Goal: Information Seeking & Learning: Learn about a topic

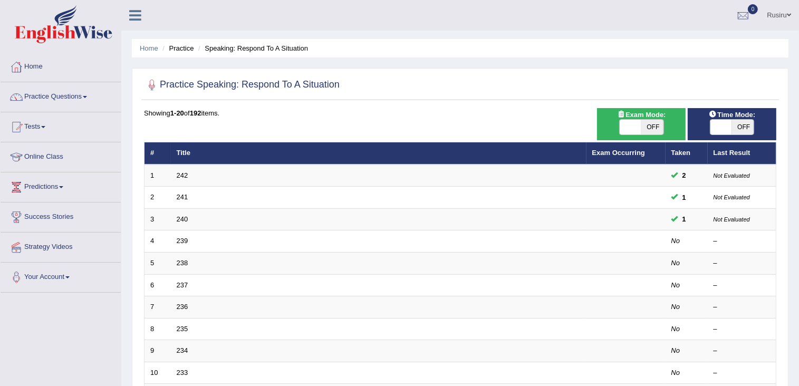
click at [653, 128] on span "OFF" at bounding box center [652, 127] width 22 height 15
checkbox input "true"
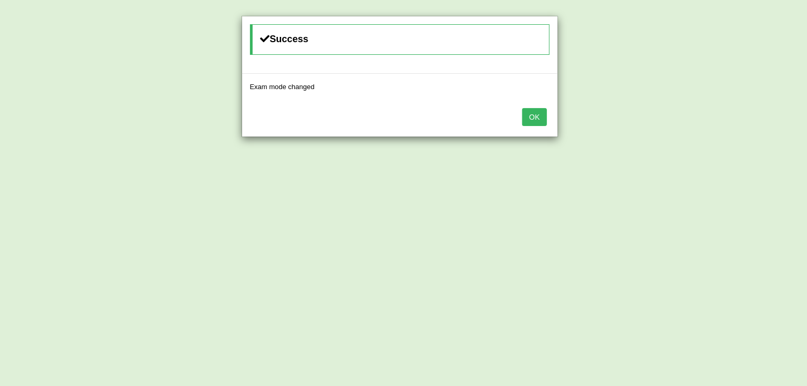
click at [538, 117] on button "OK" at bounding box center [534, 117] width 24 height 18
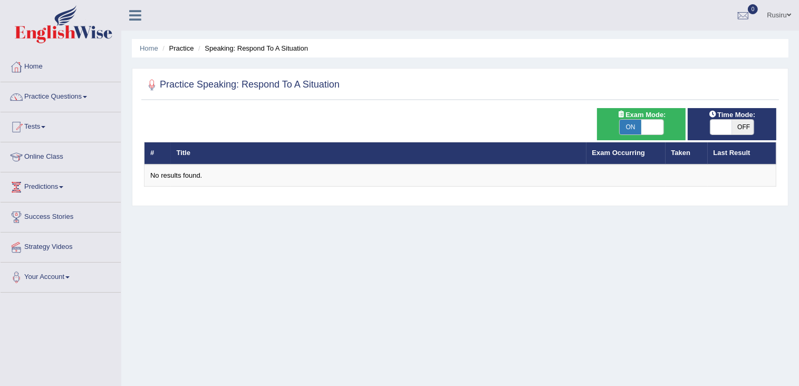
click at [155, 152] on th "#" at bounding box center [158, 153] width 26 height 22
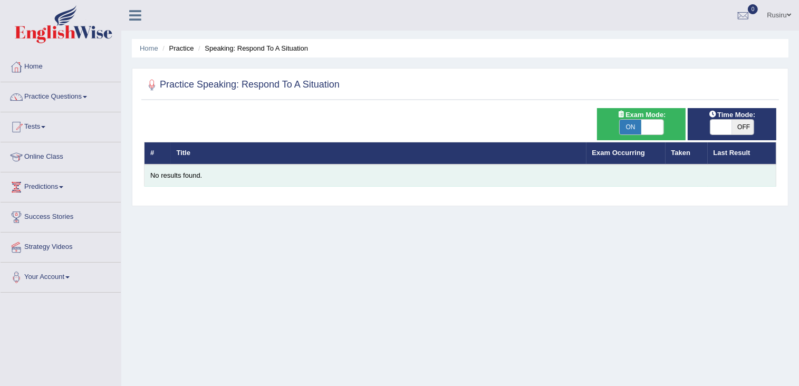
click at [164, 175] on div "No results found." at bounding box center [460, 176] width 620 height 10
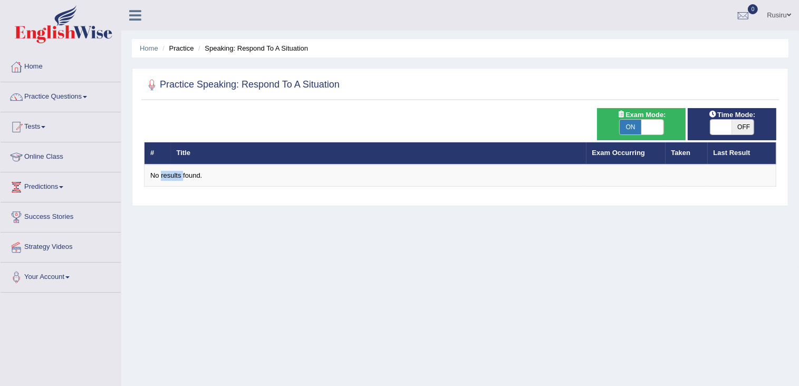
click at [735, 126] on span "OFF" at bounding box center [743, 127] width 22 height 15
checkbox input "true"
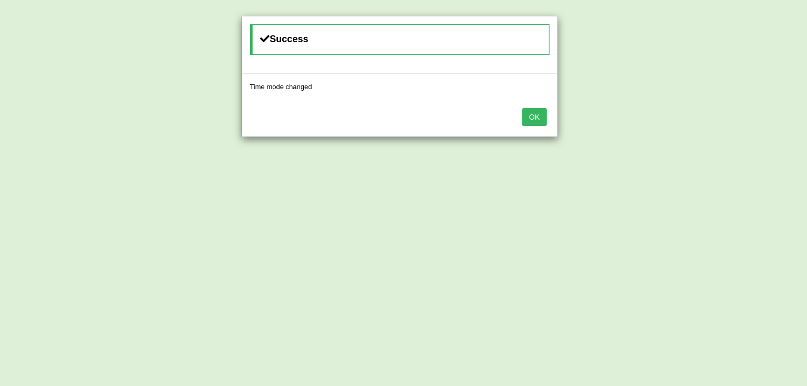
click at [540, 119] on button "OK" at bounding box center [534, 117] width 24 height 18
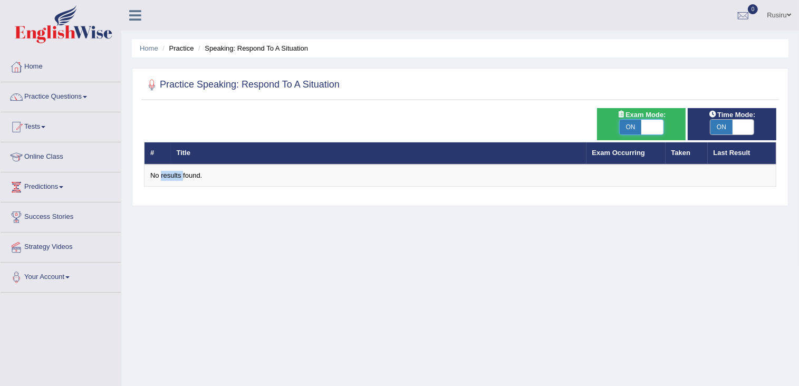
click at [650, 124] on span at bounding box center [652, 127] width 22 height 15
checkbox input "false"
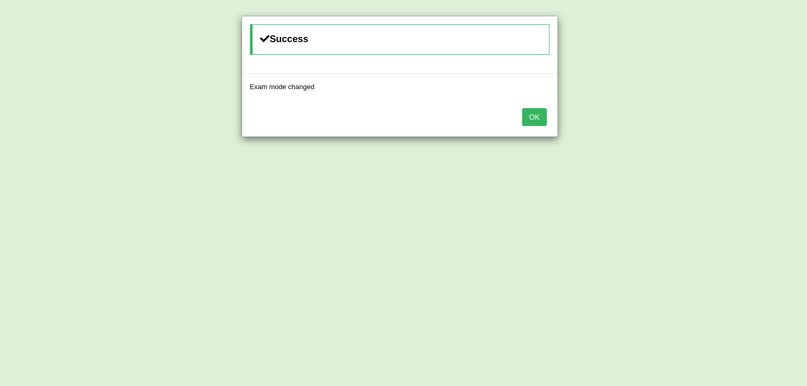
click at [548, 116] on div "OK" at bounding box center [399, 118] width 315 height 37
click at [539, 114] on button "OK" at bounding box center [534, 117] width 24 height 18
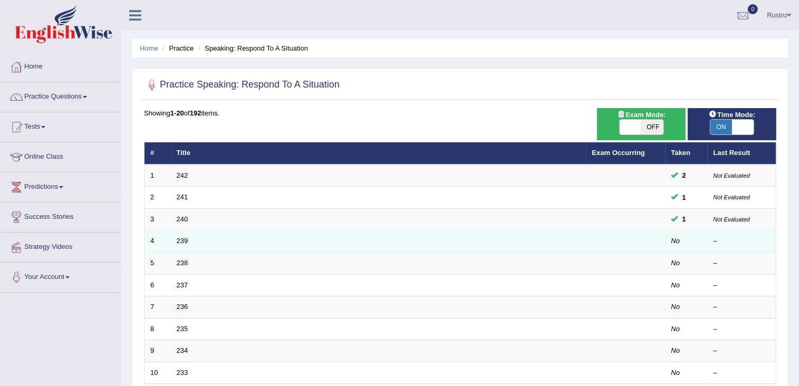
click at [178, 246] on td "239" at bounding box center [379, 242] width 416 height 22
click at [180, 239] on link "239" at bounding box center [183, 241] width 12 height 8
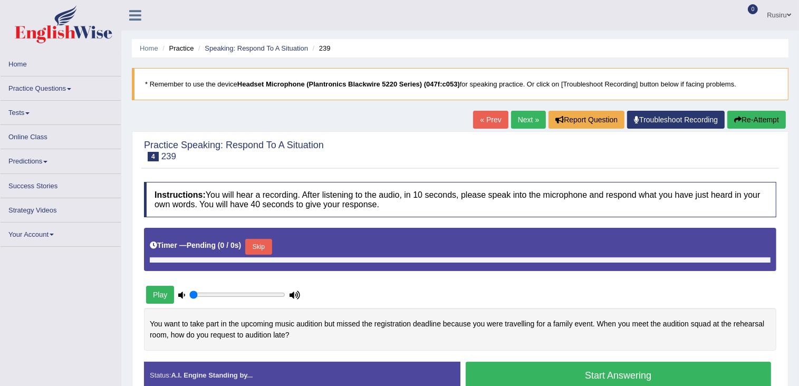
type input "0.35"
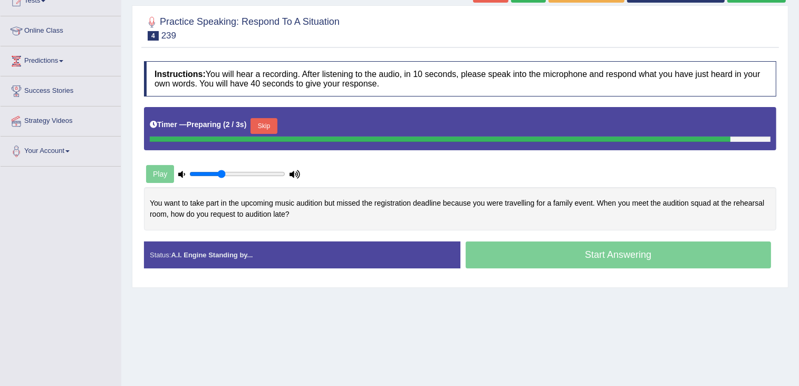
scroll to position [150, 0]
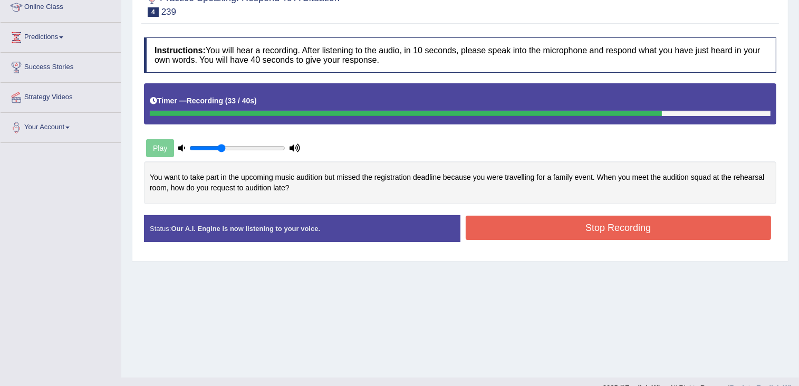
click at [523, 225] on button "Stop Recording" at bounding box center [619, 228] width 306 height 24
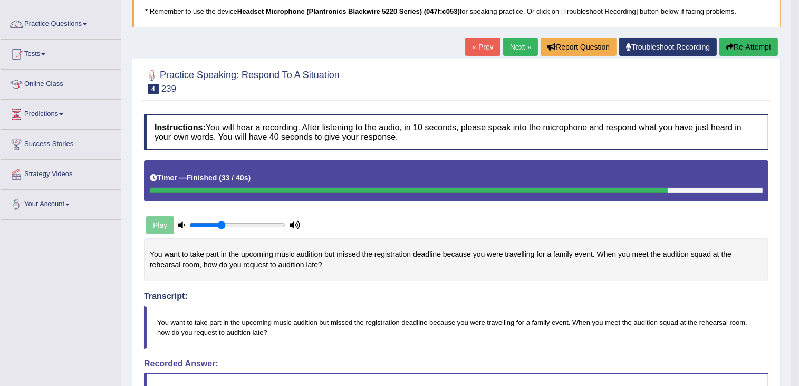
scroll to position [65, 0]
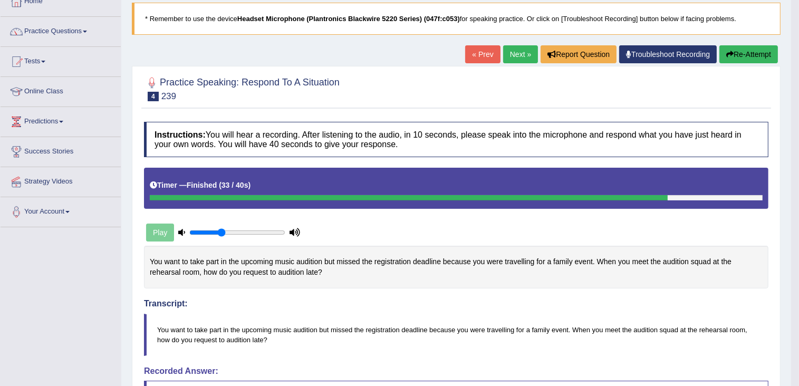
click at [526, 51] on link "Next »" at bounding box center [520, 54] width 35 height 18
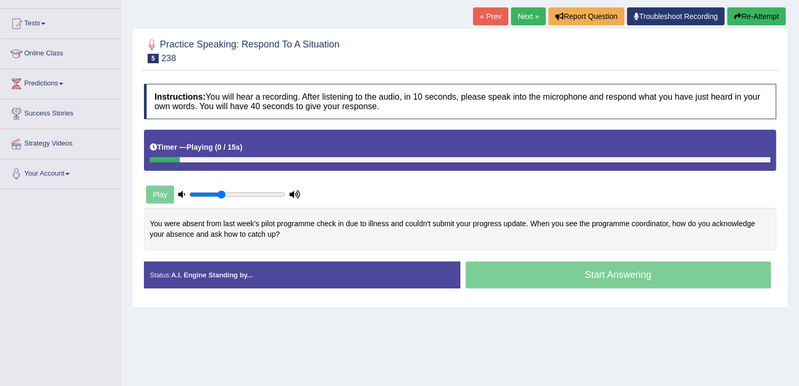
scroll to position [119, 0]
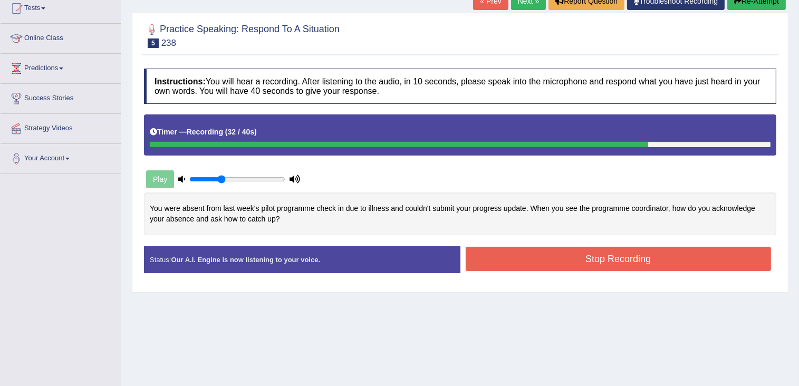
click at [500, 256] on button "Stop Recording" at bounding box center [619, 259] width 306 height 24
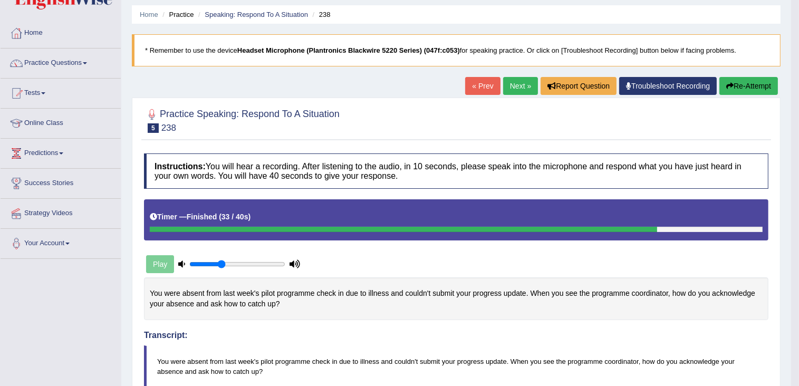
scroll to position [12, 0]
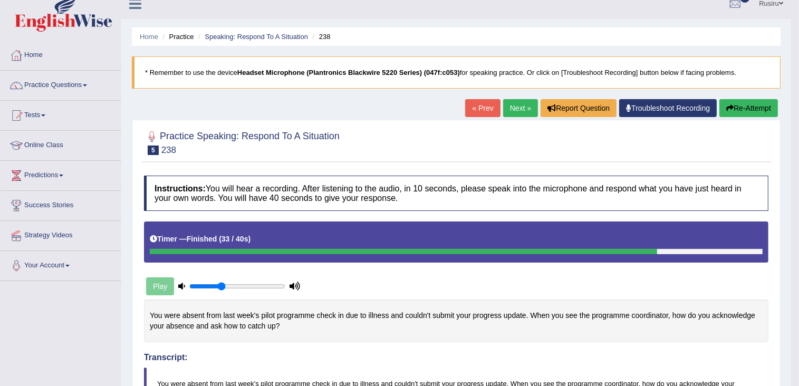
click at [519, 103] on link "Next »" at bounding box center [520, 108] width 35 height 18
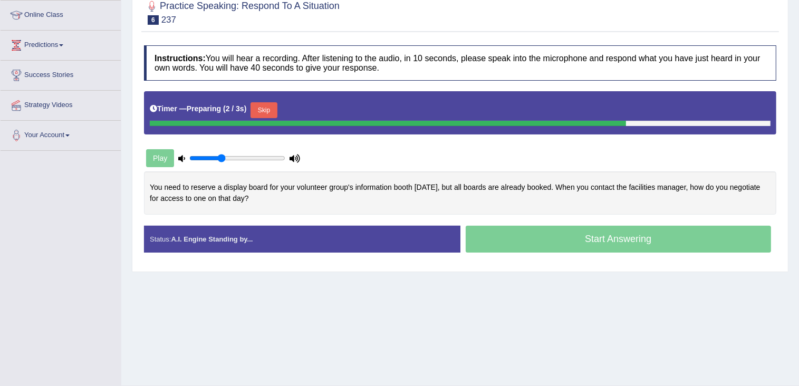
scroll to position [158, 0]
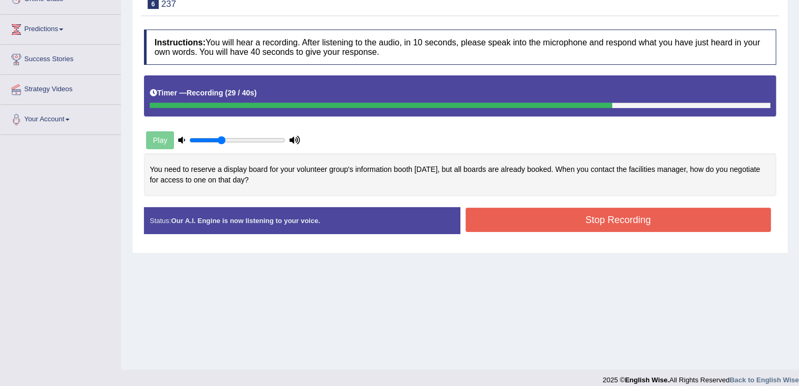
click at [494, 220] on button "Stop Recording" at bounding box center [619, 220] width 306 height 24
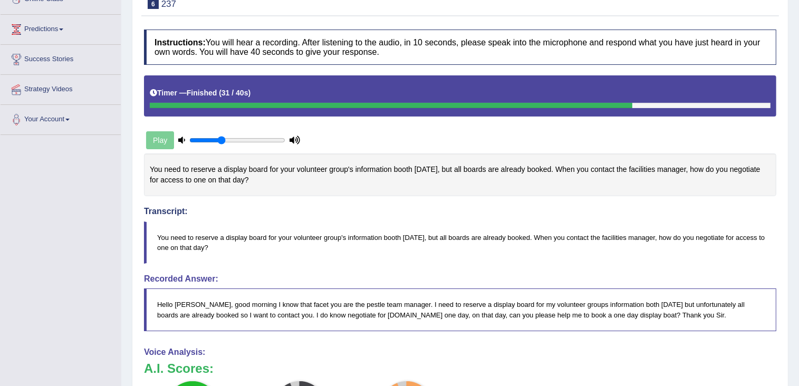
drag, startPoint x: 804, startPoint y: 146, endPoint x: 802, endPoint y: 206, distance: 60.2
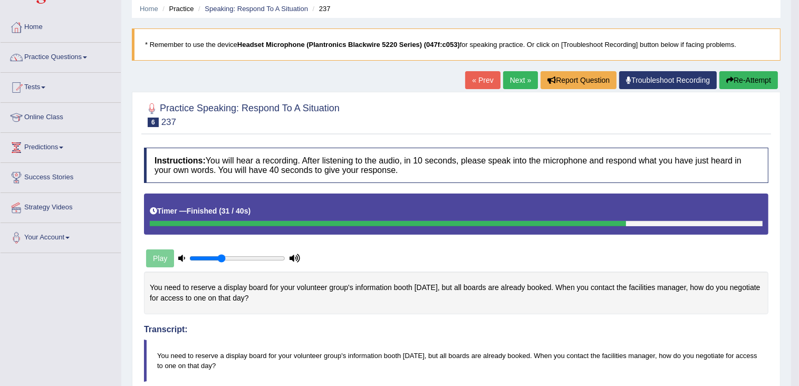
scroll to position [0, 0]
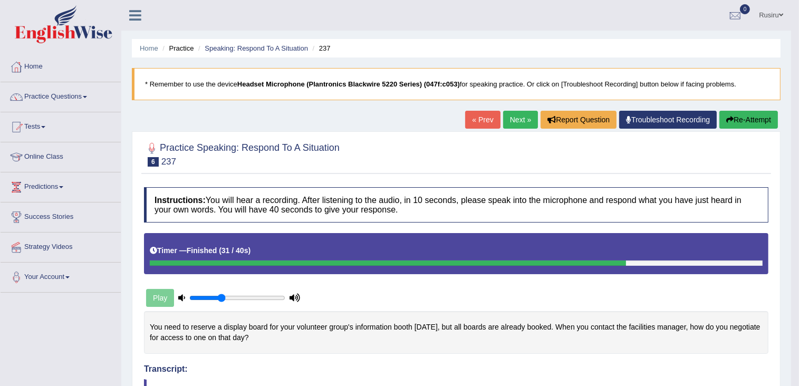
click at [522, 120] on link "Next »" at bounding box center [520, 120] width 35 height 18
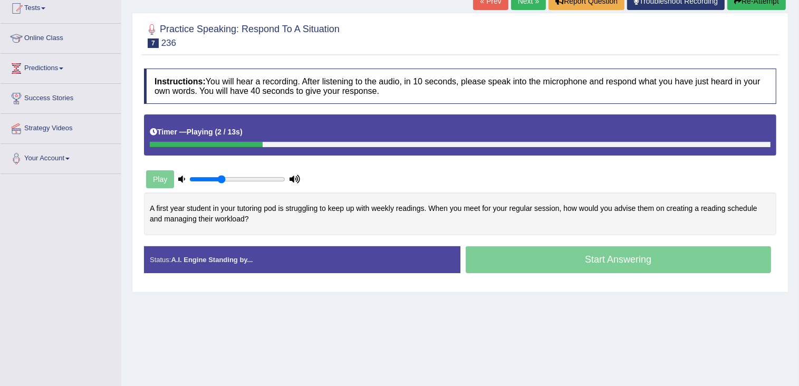
scroll to position [143, 0]
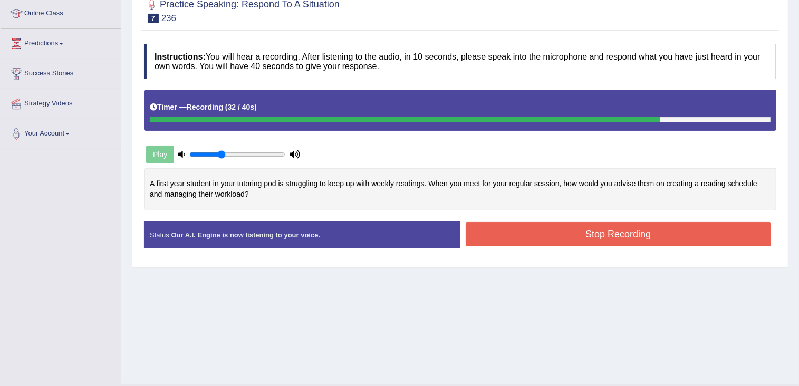
click at [499, 234] on button "Stop Recording" at bounding box center [619, 234] width 306 height 24
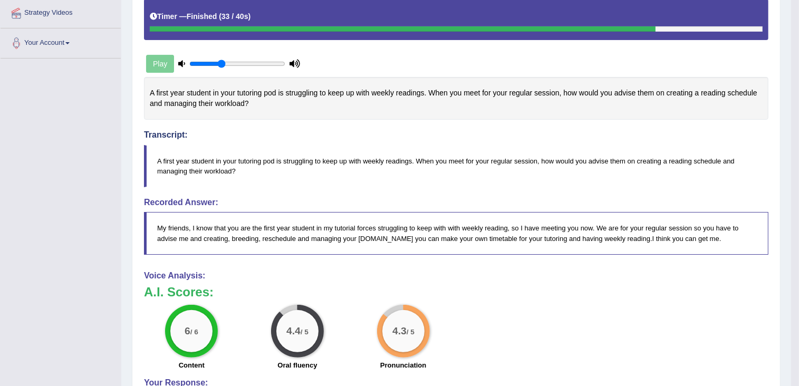
scroll to position [255, 0]
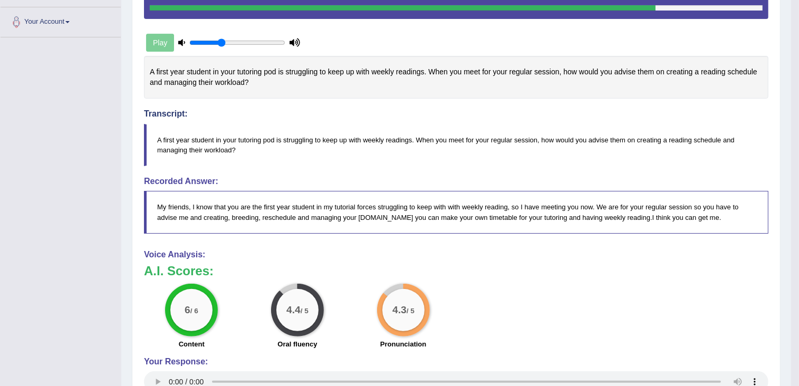
drag, startPoint x: 804, startPoint y: 104, endPoint x: 808, endPoint y: 177, distance: 72.3
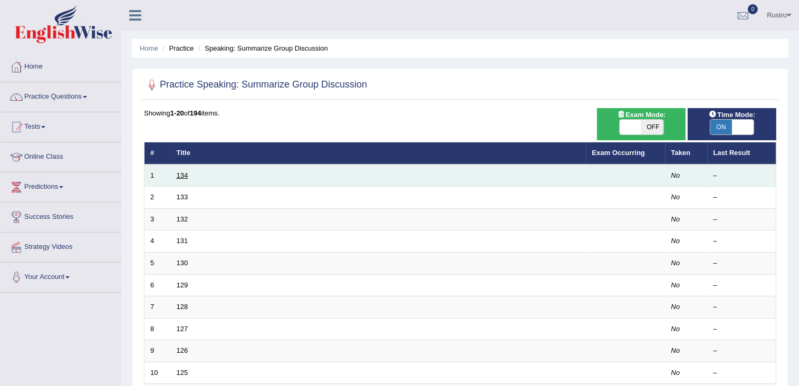
click at [181, 171] on link "134" at bounding box center [183, 175] width 12 height 8
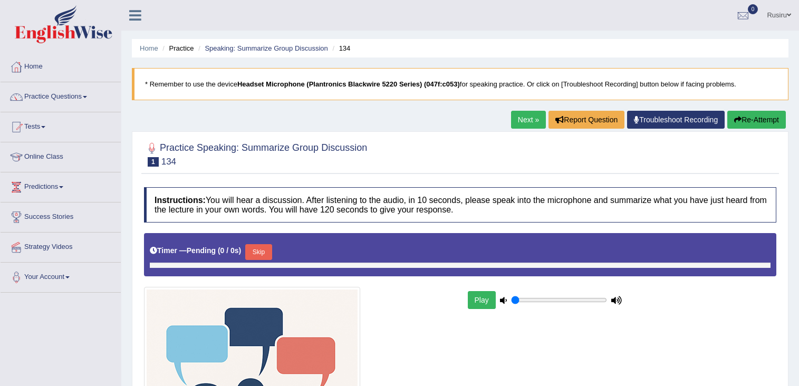
type input "0.35"
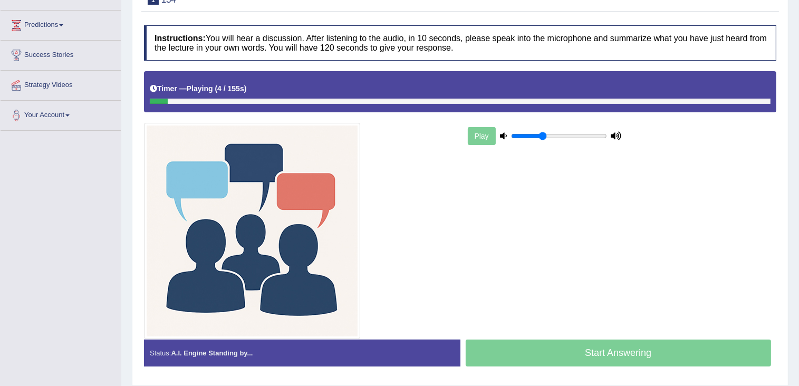
scroll to position [174, 0]
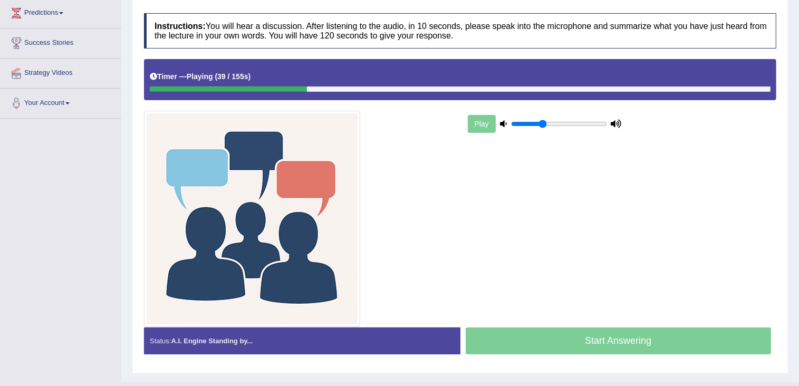
click at [401, 88] on div at bounding box center [460, 89] width 621 height 5
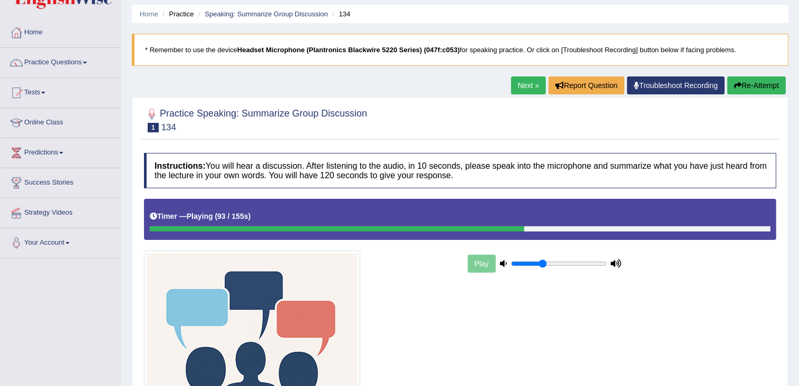
scroll to position [7, 0]
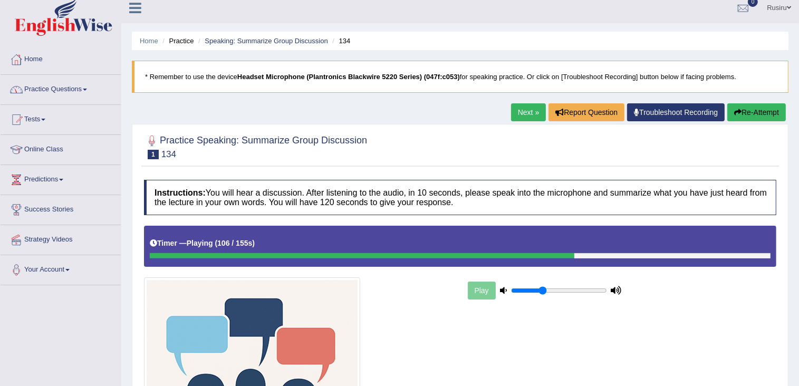
click at [44, 113] on link "Tests" at bounding box center [61, 118] width 120 height 26
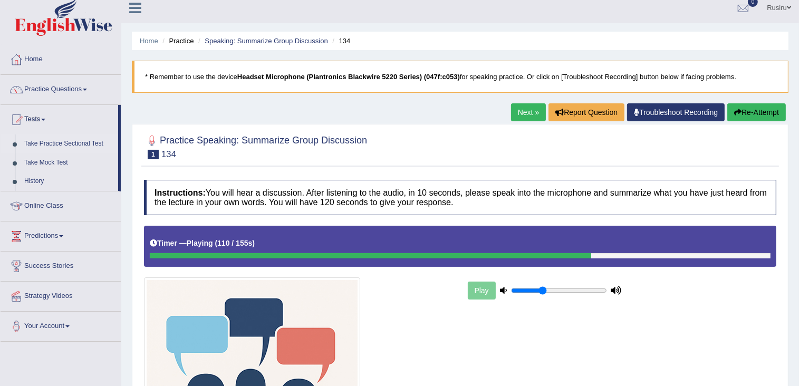
click at [48, 147] on link "Take Practice Sectional Test" at bounding box center [69, 144] width 99 height 19
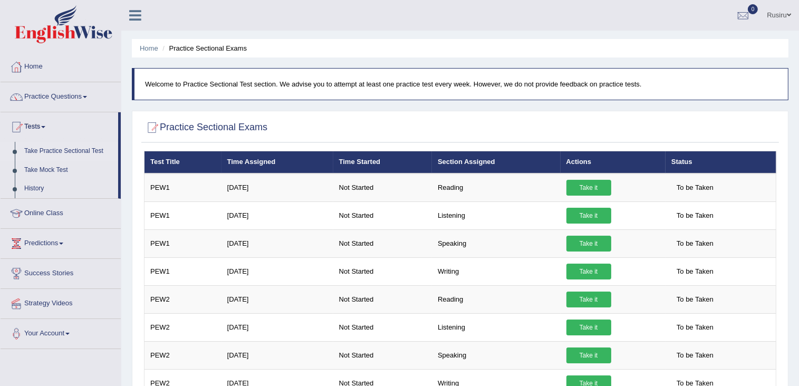
click at [73, 94] on link "Practice Questions" at bounding box center [61, 95] width 120 height 26
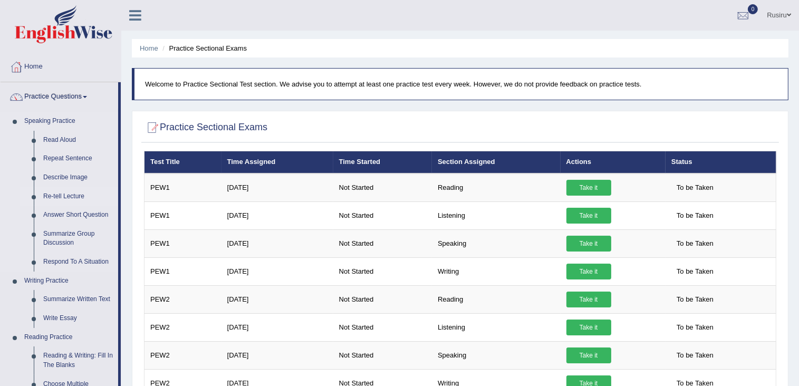
click at [55, 197] on link "Re-tell Lecture" at bounding box center [79, 196] width 80 height 19
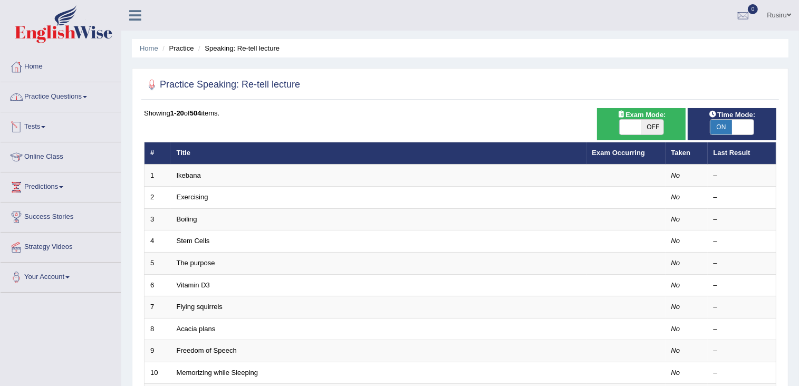
click at [67, 97] on link "Practice Questions" at bounding box center [61, 95] width 120 height 26
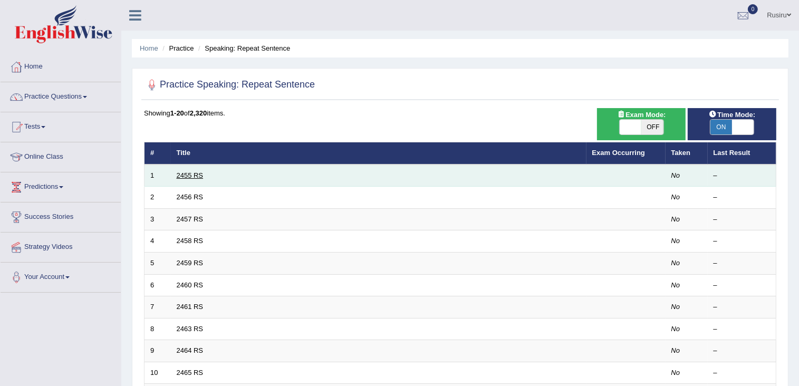
click at [194, 176] on link "2455 RS" at bounding box center [190, 175] width 27 height 8
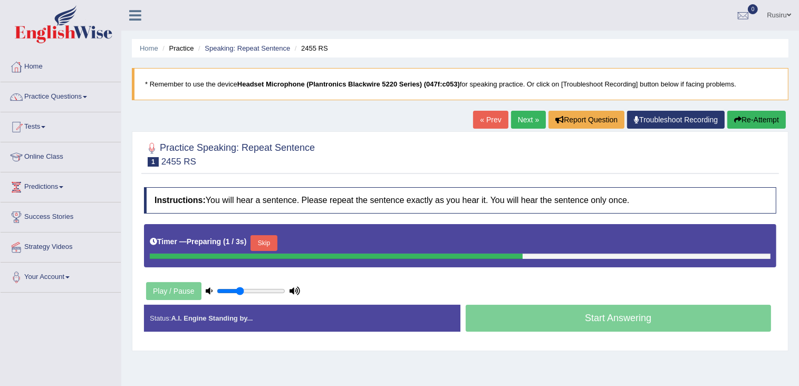
click at [258, 246] on button "Skip" at bounding box center [264, 243] width 26 height 16
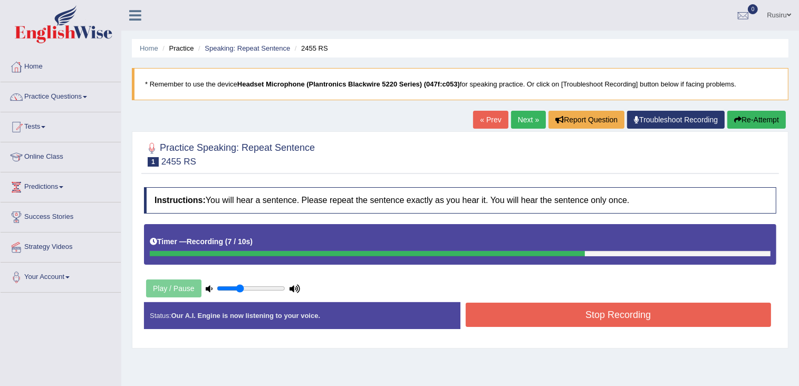
click at [495, 319] on button "Stop Recording" at bounding box center [619, 315] width 306 height 24
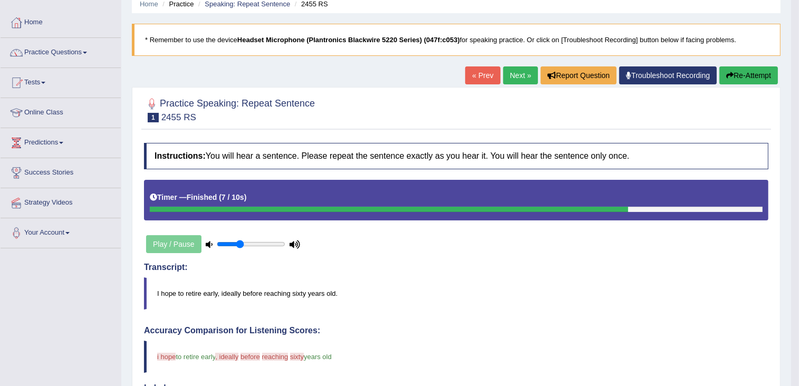
scroll to position [20, 0]
